Goal: Task Accomplishment & Management: Complete application form

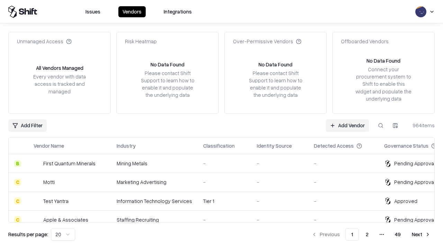
click at [347, 125] on link "Add Vendor" at bounding box center [347, 125] width 43 height 12
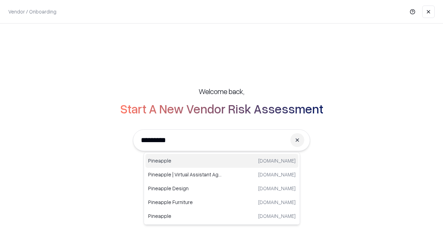
click at [222, 161] on div "Pineapple [DOMAIN_NAME]" at bounding box center [221, 161] width 153 height 14
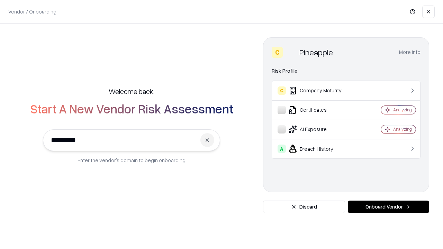
type input "*********"
click at [388, 207] on button "Onboard Vendor" at bounding box center [388, 207] width 81 height 12
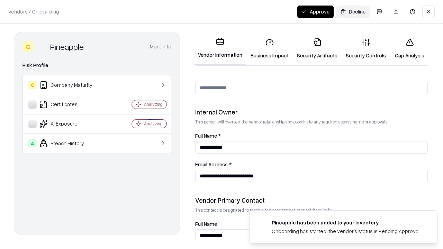
scroll to position [359, 0]
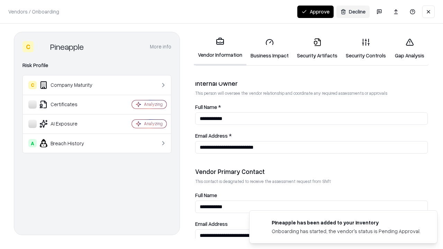
click at [317, 48] on link "Security Artifacts" at bounding box center [317, 49] width 49 height 32
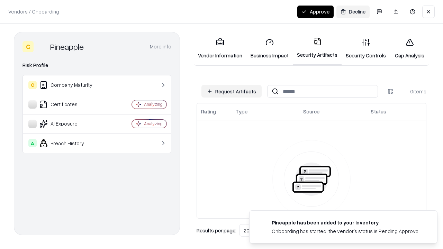
click at [232, 91] on button "Request Artifacts" at bounding box center [232, 91] width 60 height 12
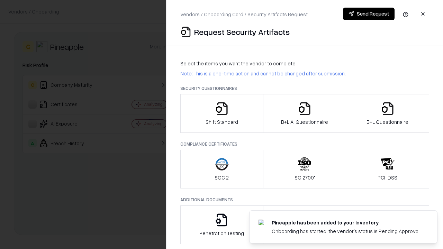
click at [387, 114] on icon "button" at bounding box center [388, 109] width 14 height 14
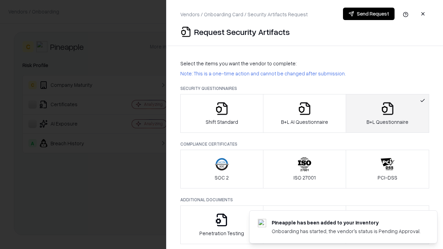
click at [304, 114] on icon "button" at bounding box center [305, 109] width 14 height 14
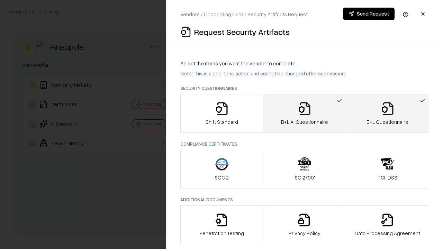
click at [369, 14] on button "Send Request" at bounding box center [369, 14] width 52 height 12
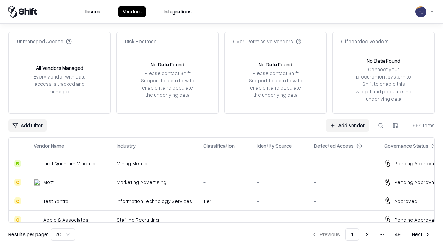
click at [347, 125] on link "Add Vendor" at bounding box center [347, 125] width 43 height 12
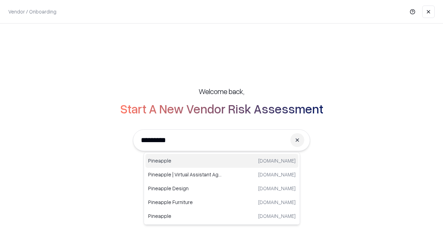
click at [222, 161] on div "Pineapple [DOMAIN_NAME]" at bounding box center [221, 161] width 153 height 14
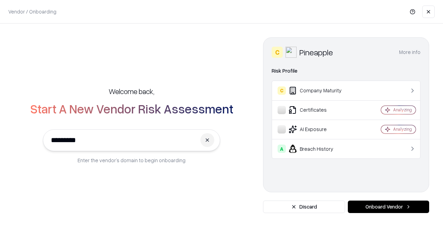
type input "*********"
click at [388, 207] on button "Onboard Vendor" at bounding box center [388, 207] width 81 height 12
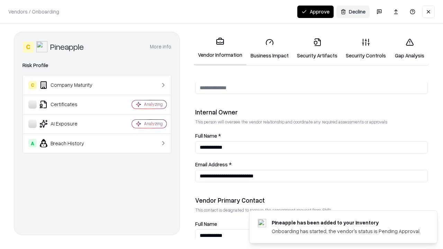
scroll to position [359, 0]
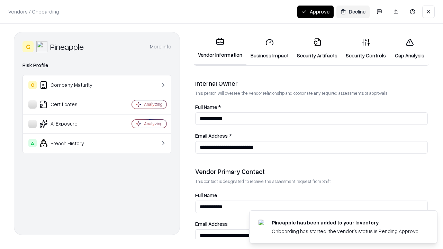
click at [315, 11] on button "Approve" at bounding box center [315, 12] width 36 height 12
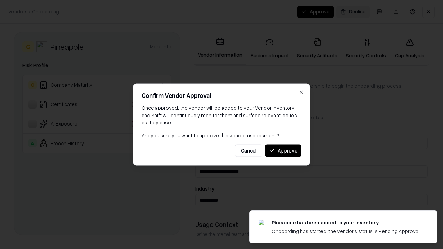
click at [283, 151] on button "Approve" at bounding box center [283, 150] width 36 height 12
